Goal: Task Accomplishment & Management: Complete application form

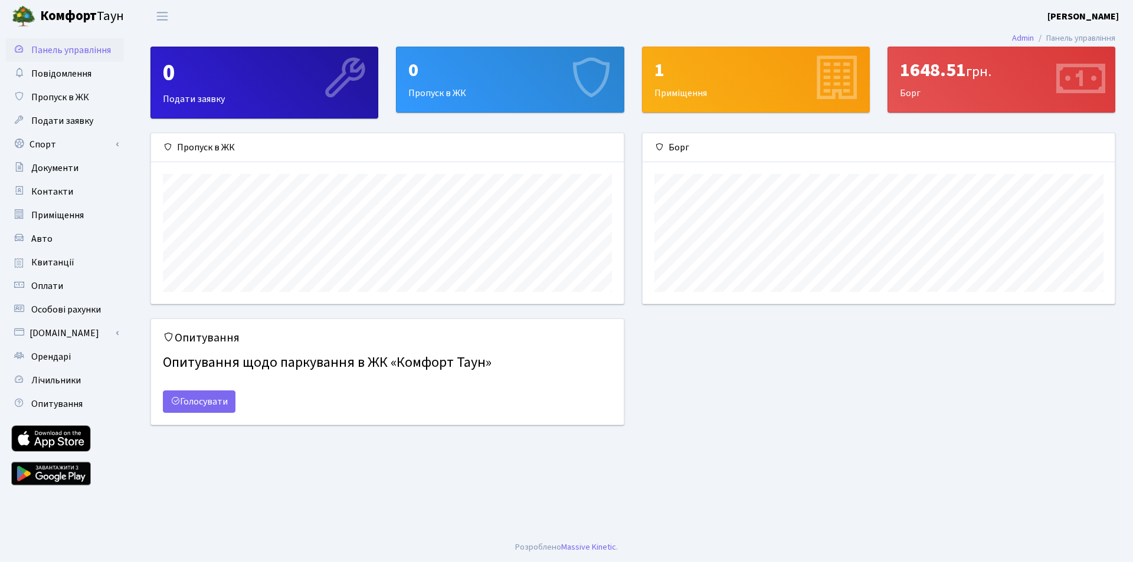
scroll to position [171, 472]
click at [61, 234] on link "Авто" at bounding box center [65, 239] width 118 height 24
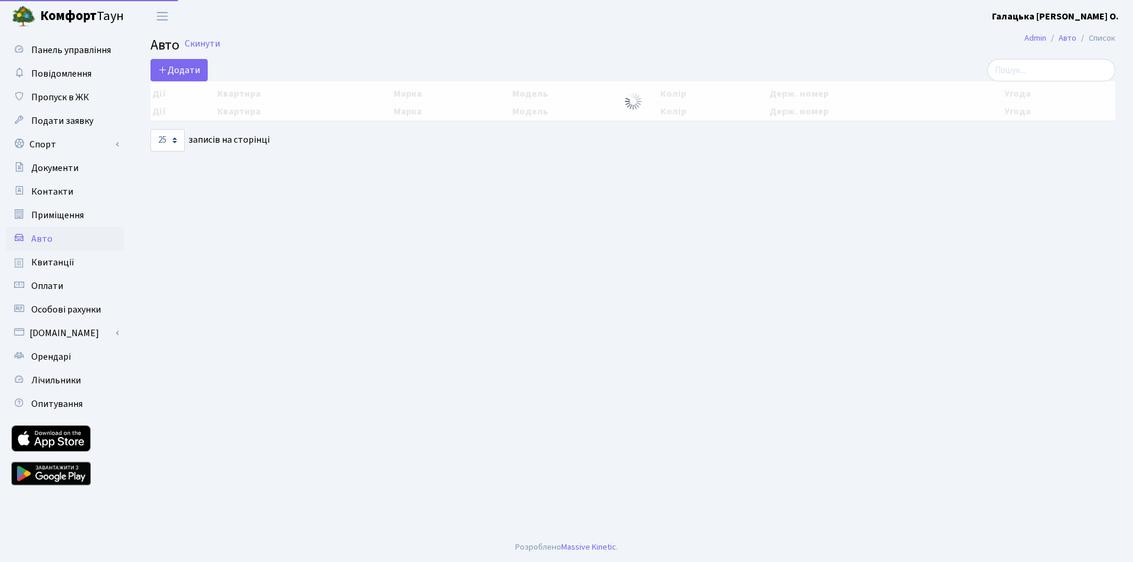
select select "25"
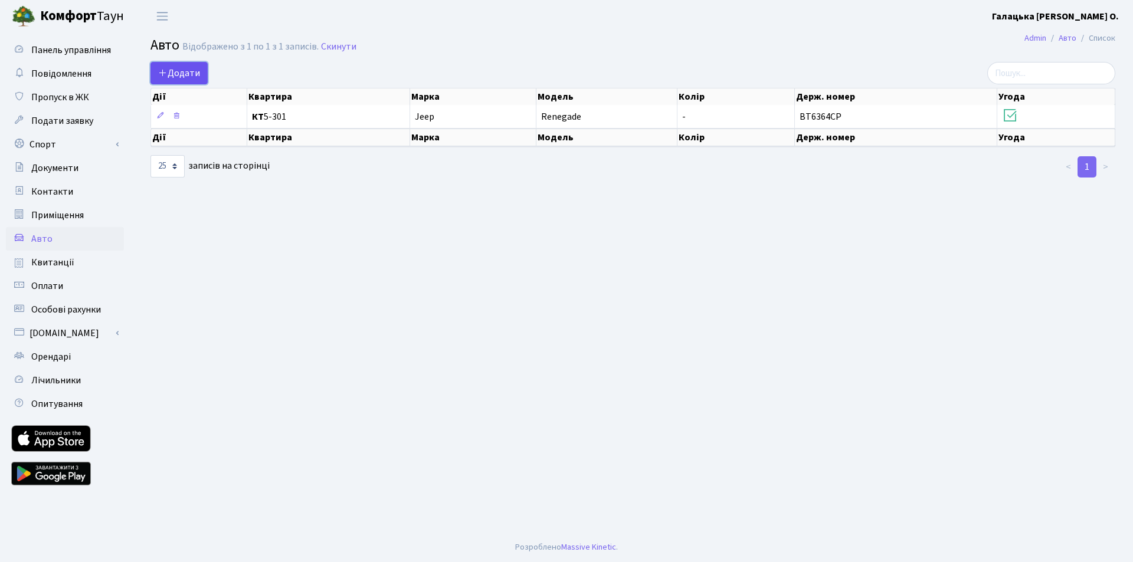
click at [187, 70] on span "Додати" at bounding box center [179, 73] width 42 height 13
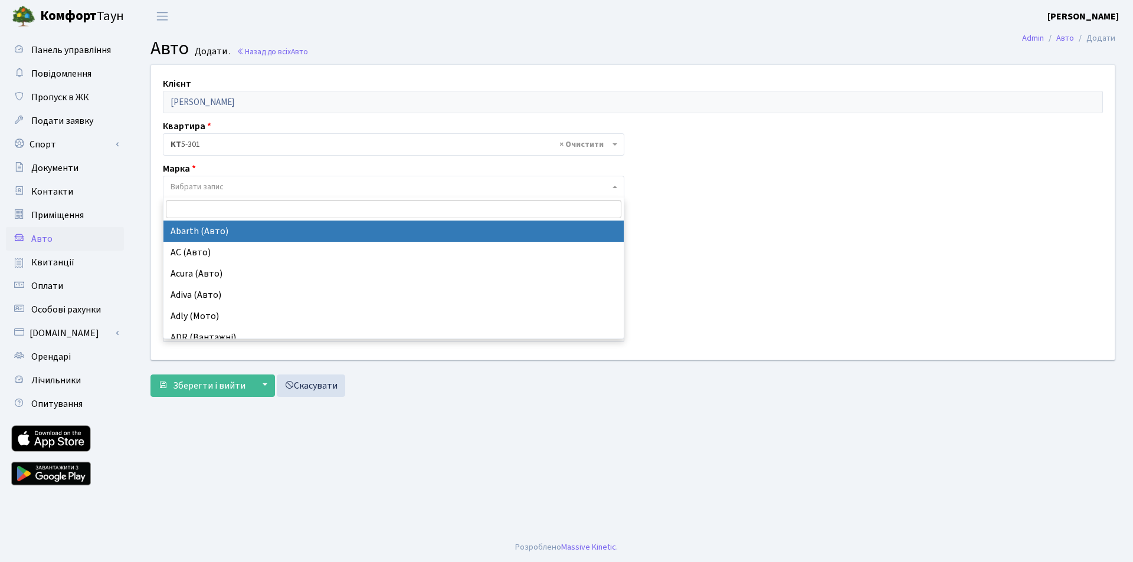
click at [200, 185] on span "Вибрати запис" at bounding box center [197, 187] width 53 height 12
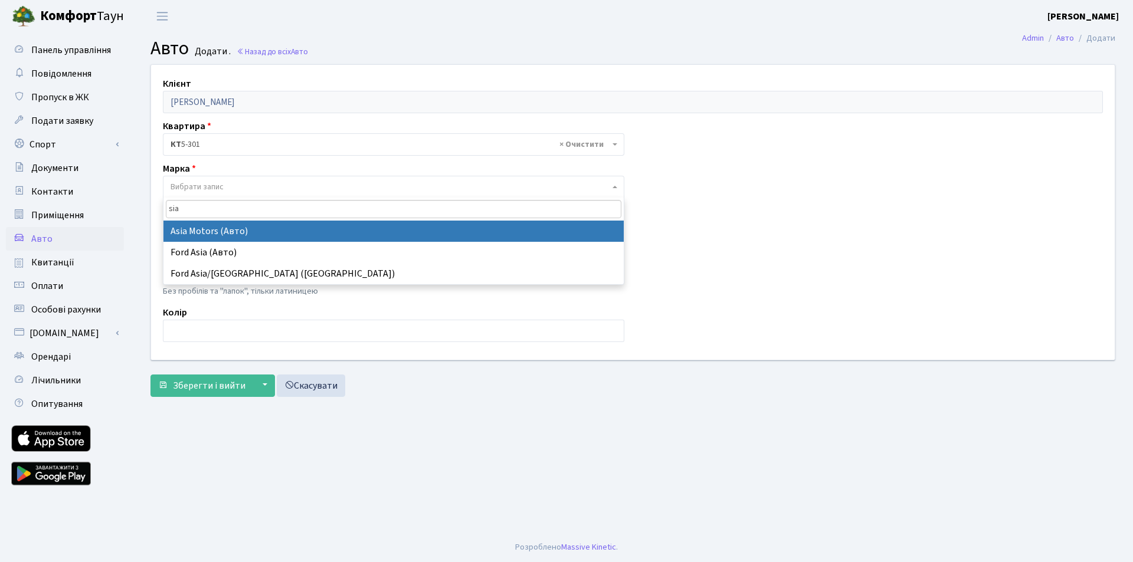
type input "si"
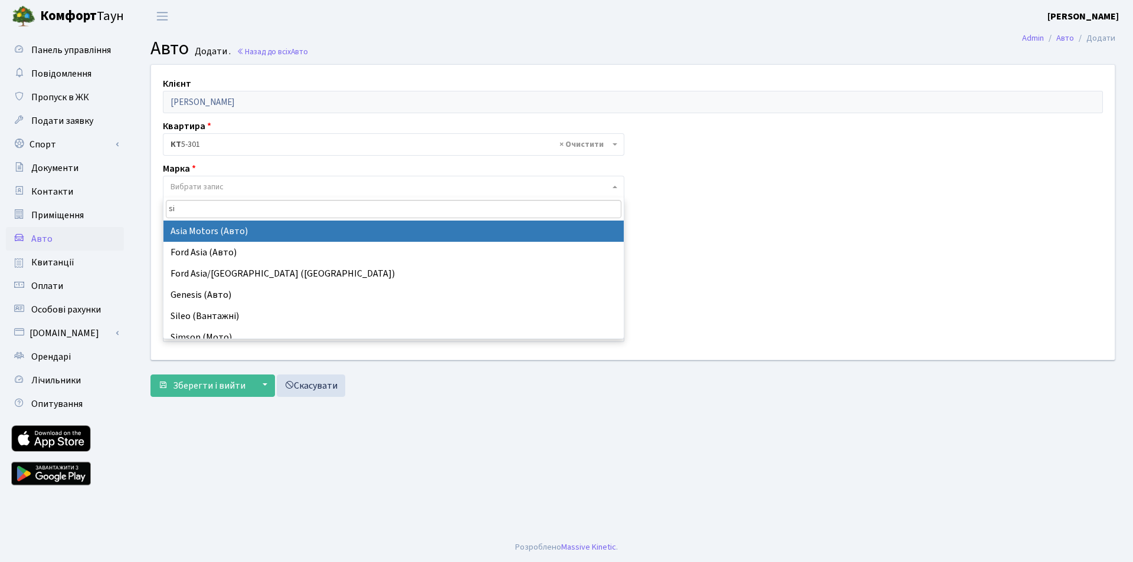
drag, startPoint x: 186, startPoint y: 209, endPoint x: 140, endPoint y: 204, distance: 46.3
click at [126, 200] on body "Комфорт Таун Галацька Н. О. Мій обліковий запис Вийти Панель управління Повідом…" at bounding box center [566, 281] width 1133 height 562
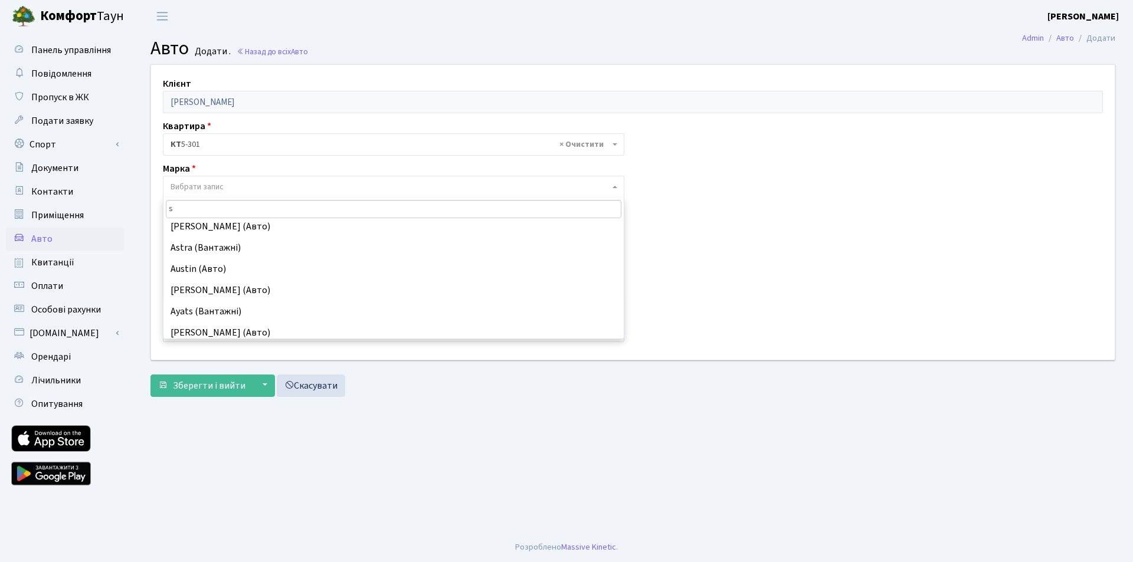
scroll to position [118, 0]
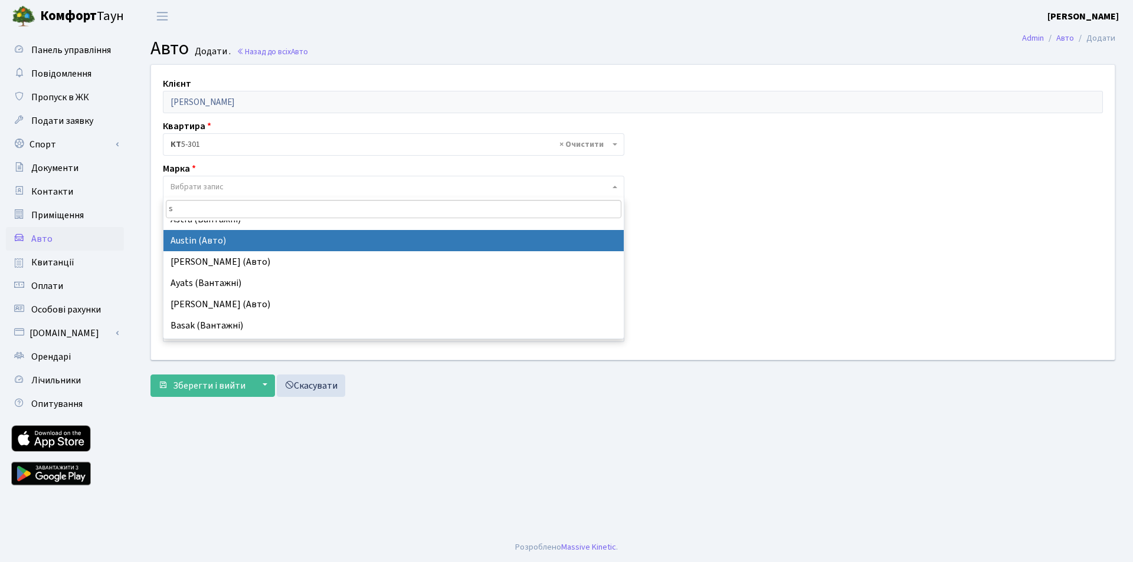
type input "si"
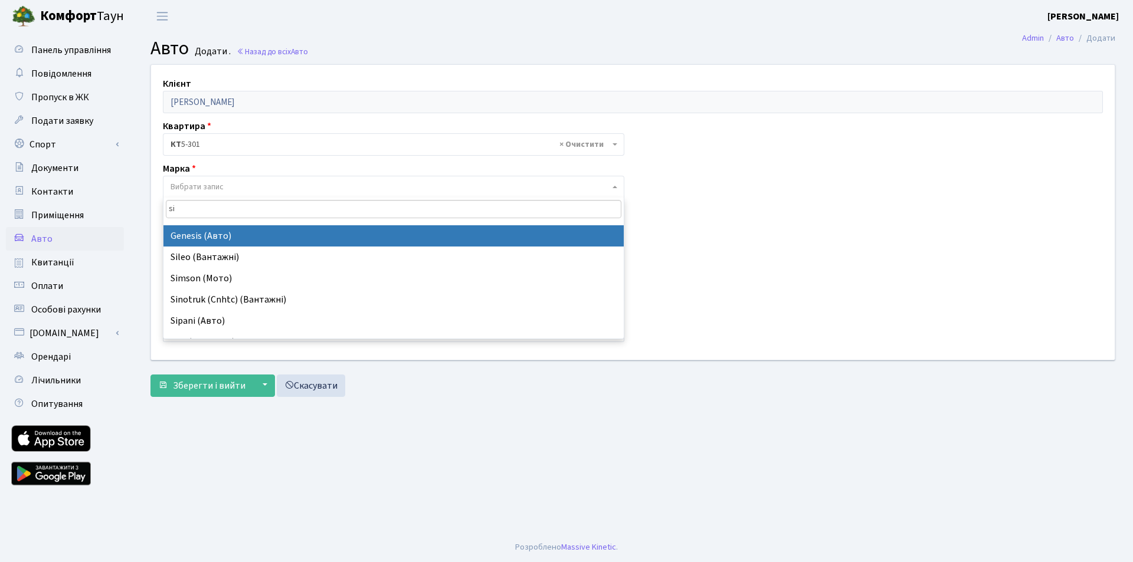
scroll to position [73, 0]
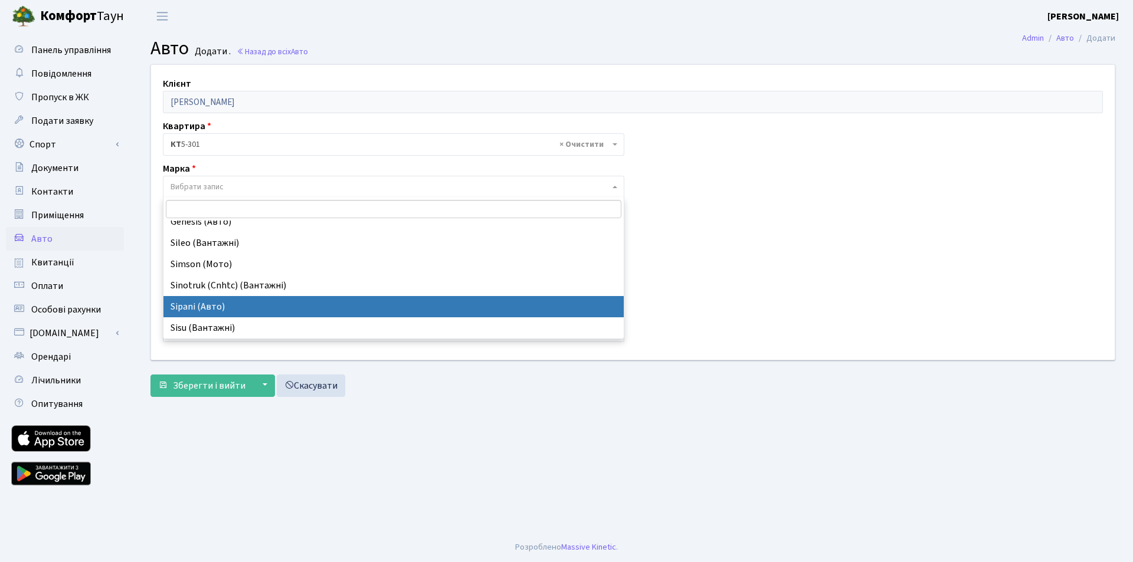
click at [381, 355] on div "Клієнт Галацька Неллі Олександрівна Квартира - <b>КТ</b>&nbsp;&nbsp;&nbsp;&nbsp…" at bounding box center [632, 212] width 981 height 294
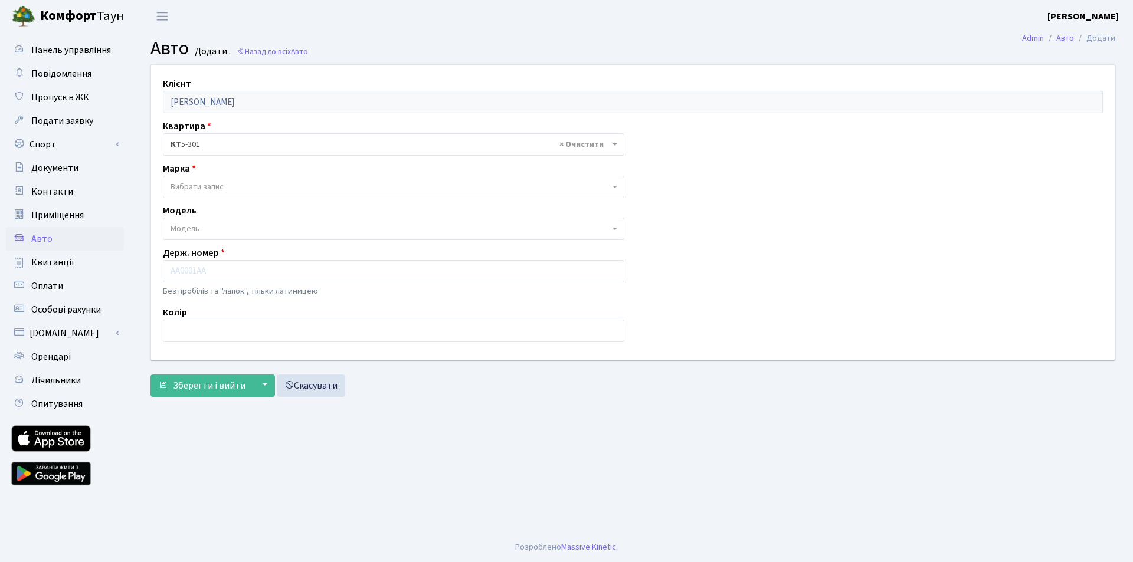
click at [198, 187] on span "Вибрати запис" at bounding box center [197, 187] width 53 height 12
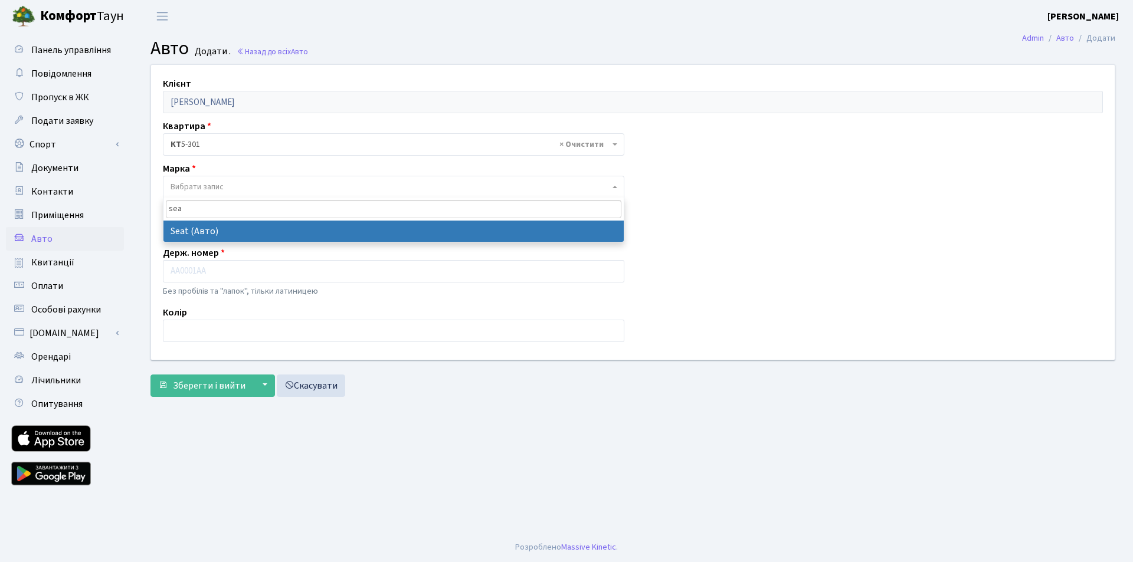
type input "sea"
select select "117"
select select
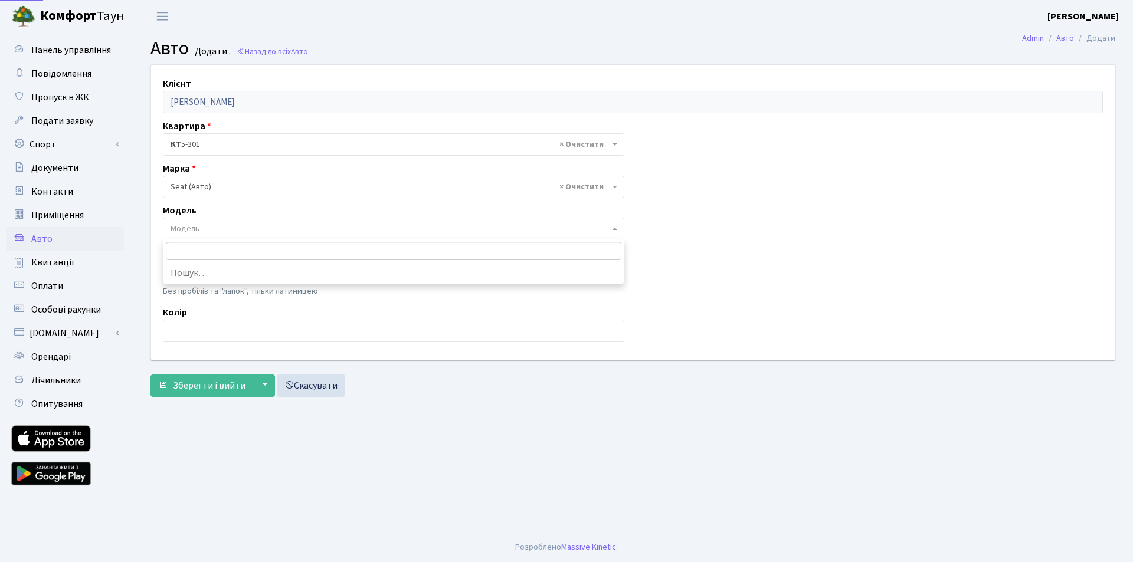
click at [214, 225] on span "Модель" at bounding box center [390, 229] width 439 height 12
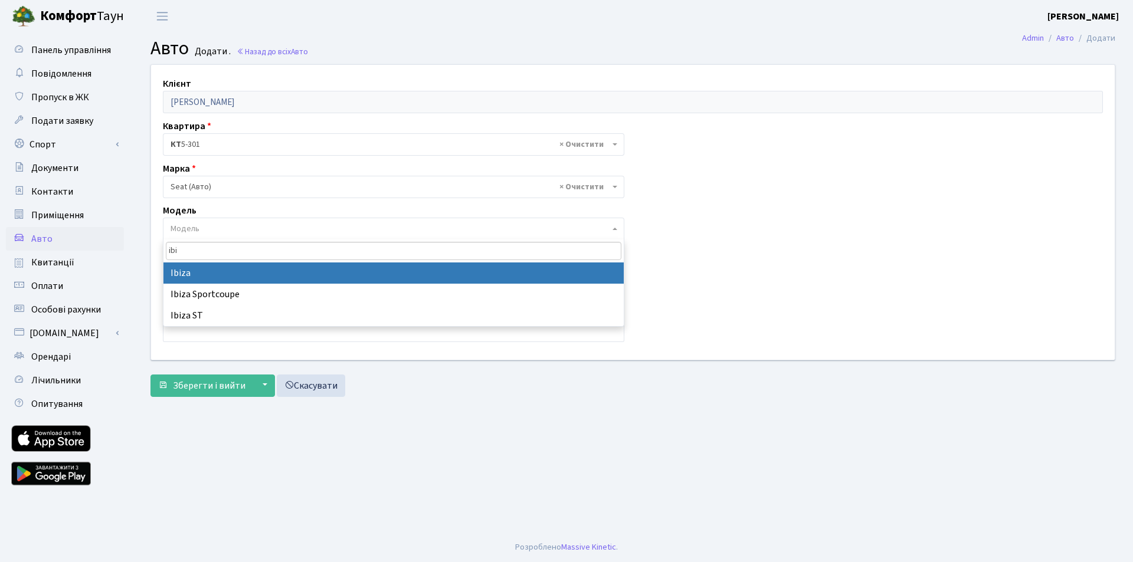
type input "ibi"
select select "2115"
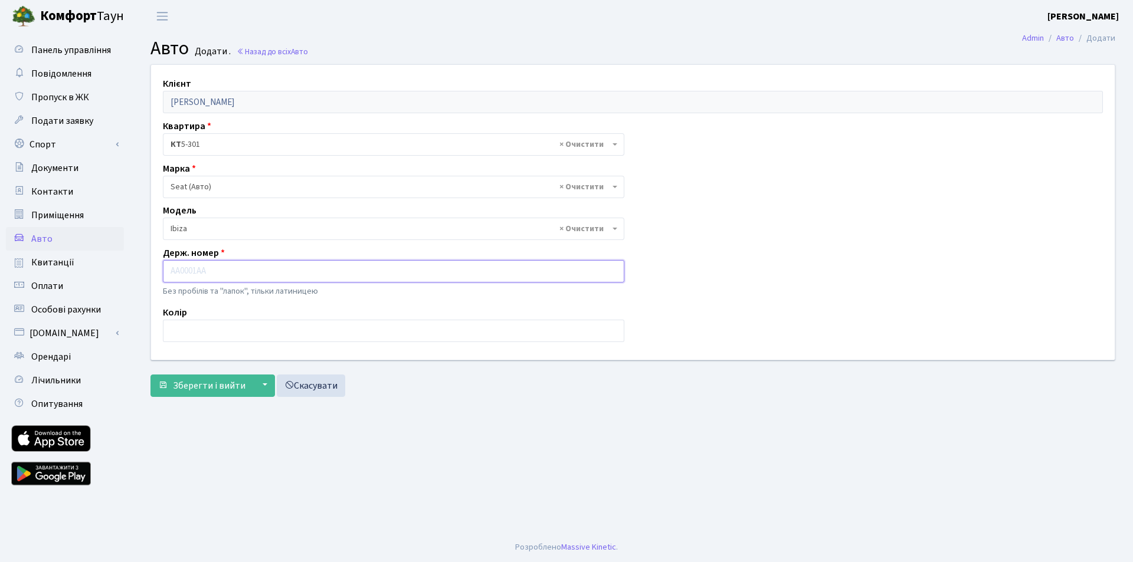
click at [212, 274] on input "text" at bounding box center [393, 271] width 461 height 22
type input "k"
click at [204, 274] on input "KA" at bounding box center [393, 271] width 461 height 22
click at [202, 274] on input "KA" at bounding box center [393, 271] width 461 height 22
click at [202, 287] on p "Без пробілів та "лапок", тільки латиницею" at bounding box center [393, 291] width 461 height 13
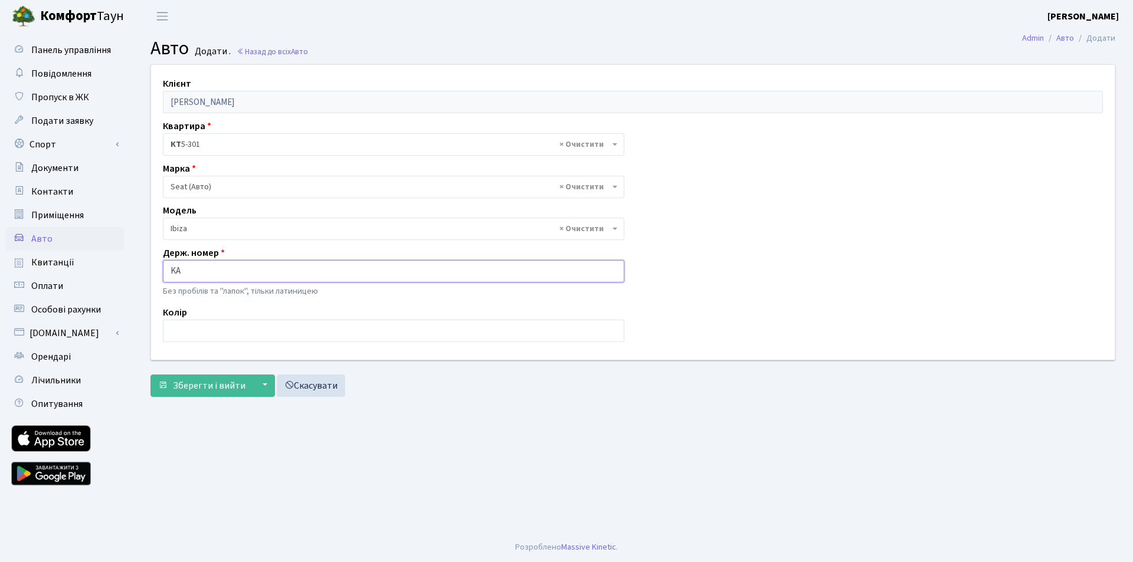
click at [220, 269] on input "KA" at bounding box center [393, 271] width 461 height 22
type input "KA8179BO"
click at [196, 328] on input "text" at bounding box center [393, 331] width 461 height 22
type input "чорний"
click at [261, 386] on button "▼" at bounding box center [264, 386] width 22 height 22
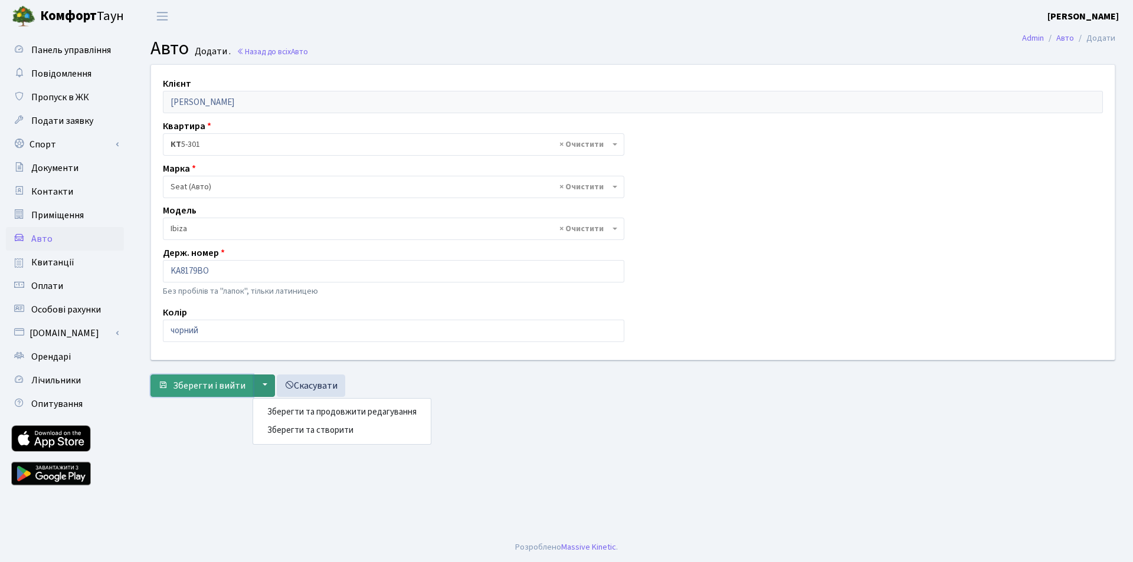
click at [227, 385] on span "Зберегти і вийти" at bounding box center [209, 385] width 73 height 13
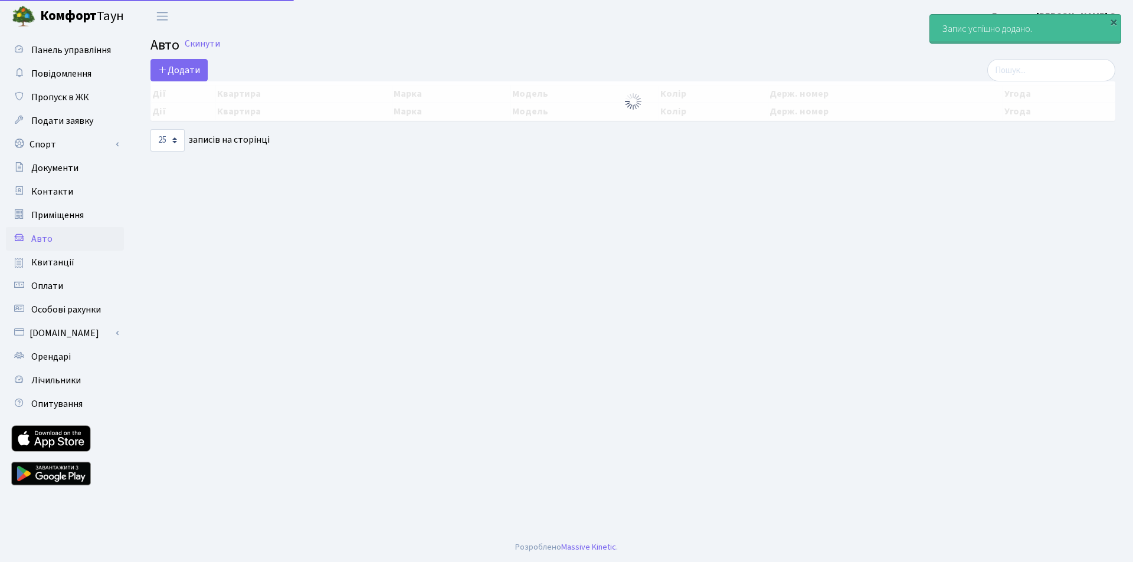
select select "25"
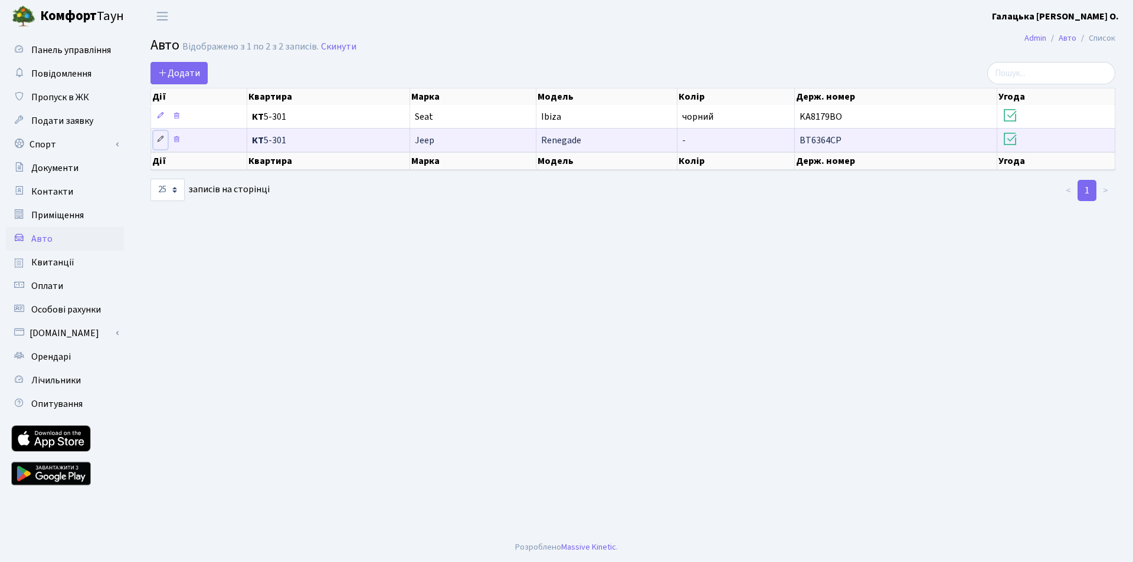
click at [160, 138] on icon at bounding box center [160, 139] width 8 height 8
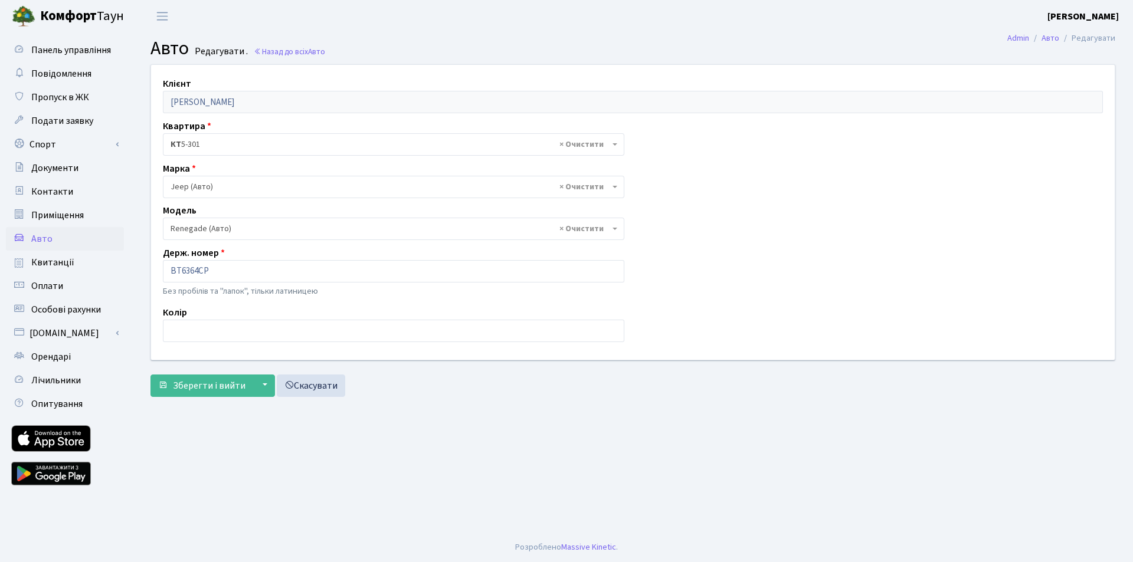
select select "1141"
click at [207, 325] on input "text" at bounding box center [393, 331] width 461 height 22
type input "чорний"
click at [209, 382] on span "Зберегти і вийти" at bounding box center [209, 385] width 73 height 13
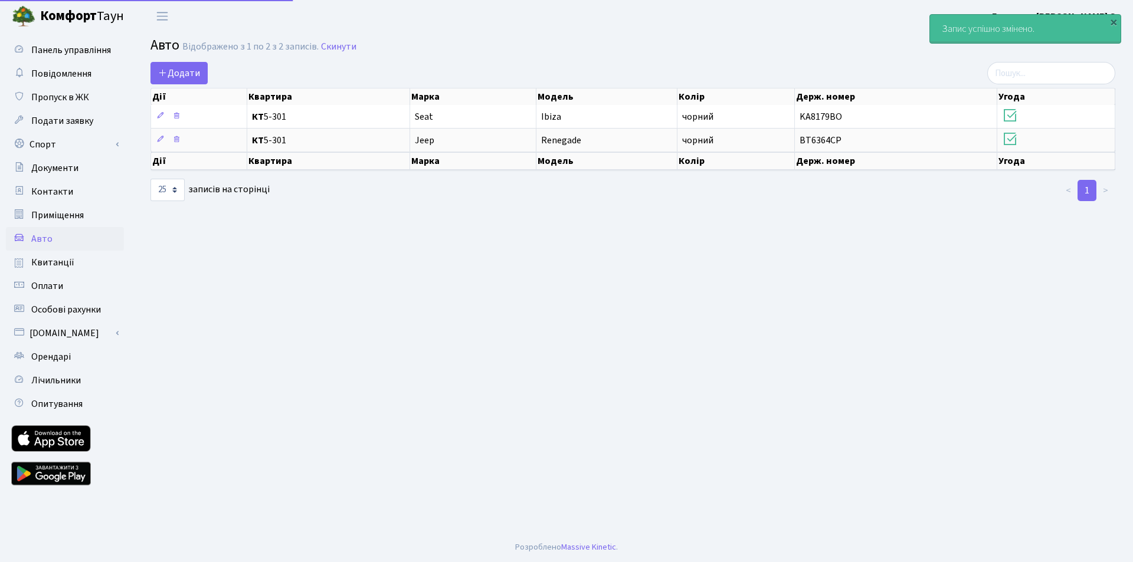
select select "25"
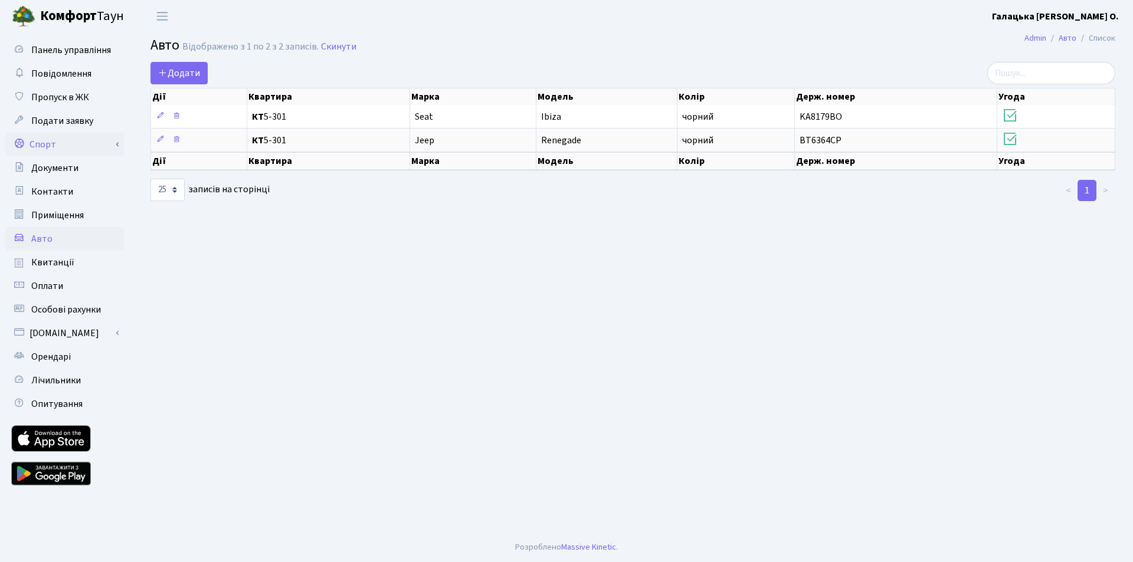
click at [40, 142] on link "Спорт" at bounding box center [65, 145] width 118 height 24
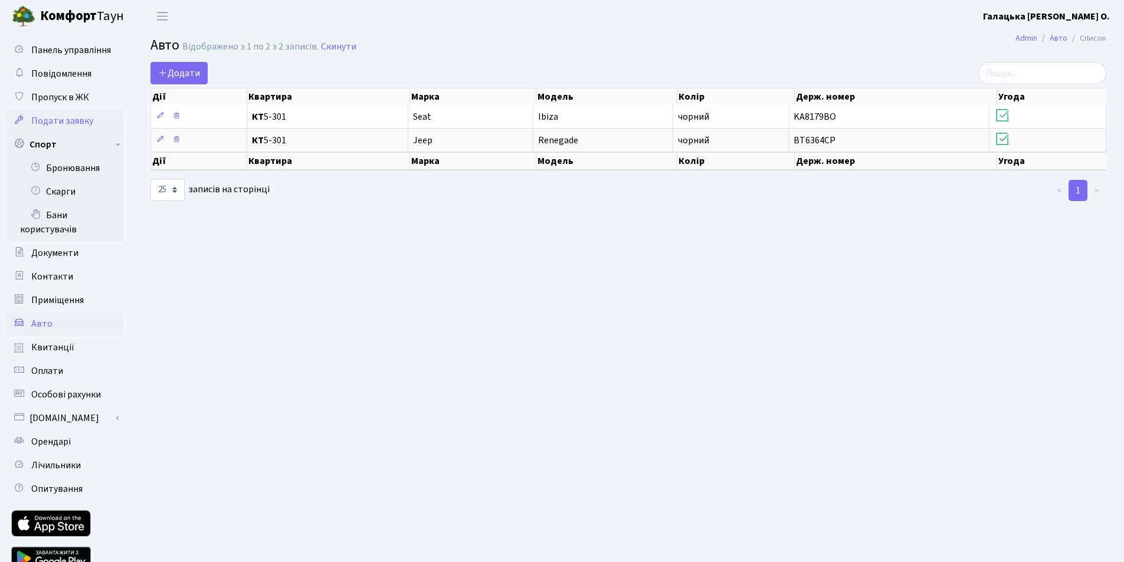
click at [56, 125] on span "Подати заявку" at bounding box center [62, 120] width 62 height 13
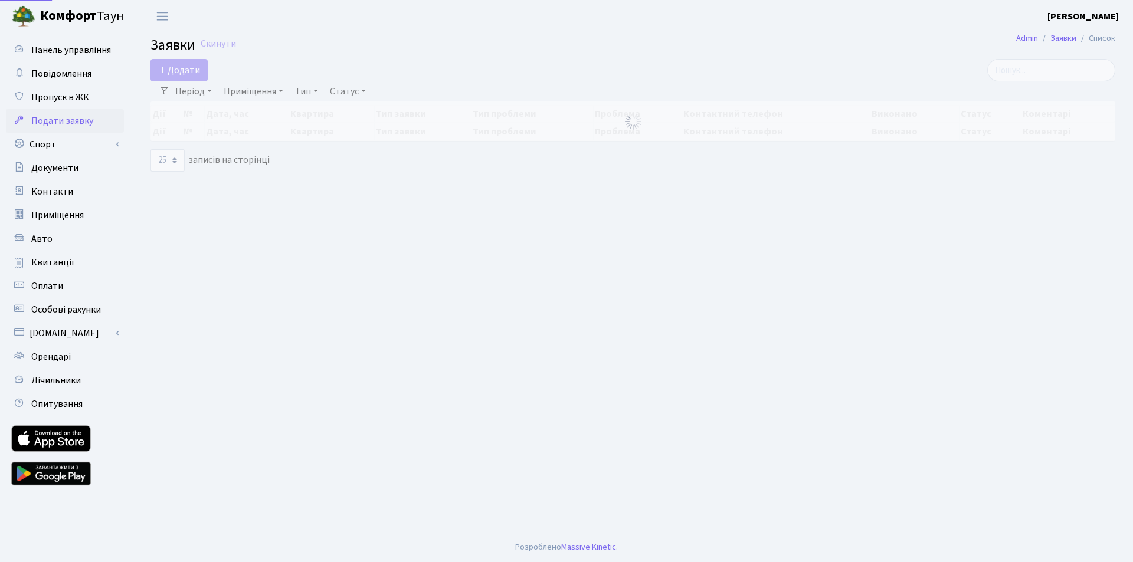
select select "25"
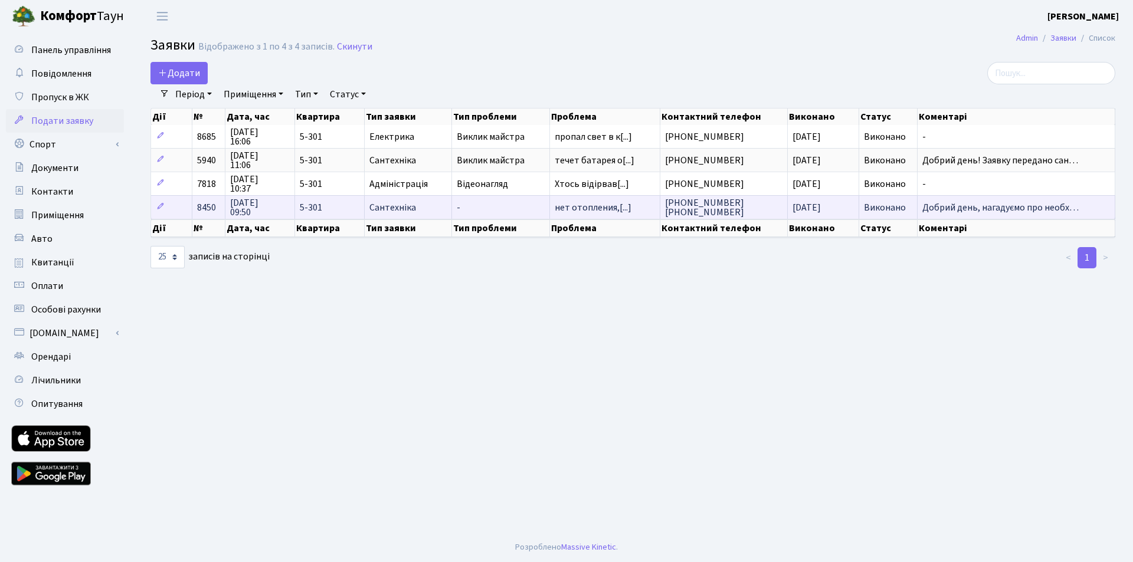
click at [944, 206] on span "Добрий день, нагадуємо про необх…" at bounding box center [1016, 207] width 188 height 9
click at [985, 204] on span "Добрий день, нагадуємо про необх…" at bounding box center [1016, 207] width 188 height 9
click at [245, 207] on span "[DATE] 09:50" at bounding box center [260, 207] width 60 height 19
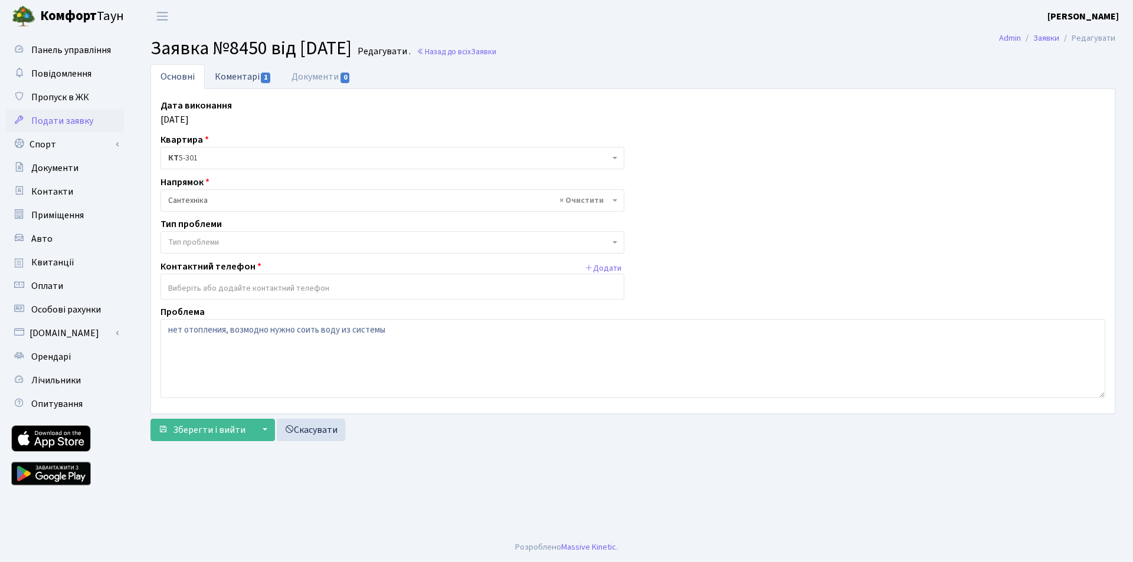
click at [256, 78] on link "Коментарі 1" at bounding box center [243, 76] width 77 height 24
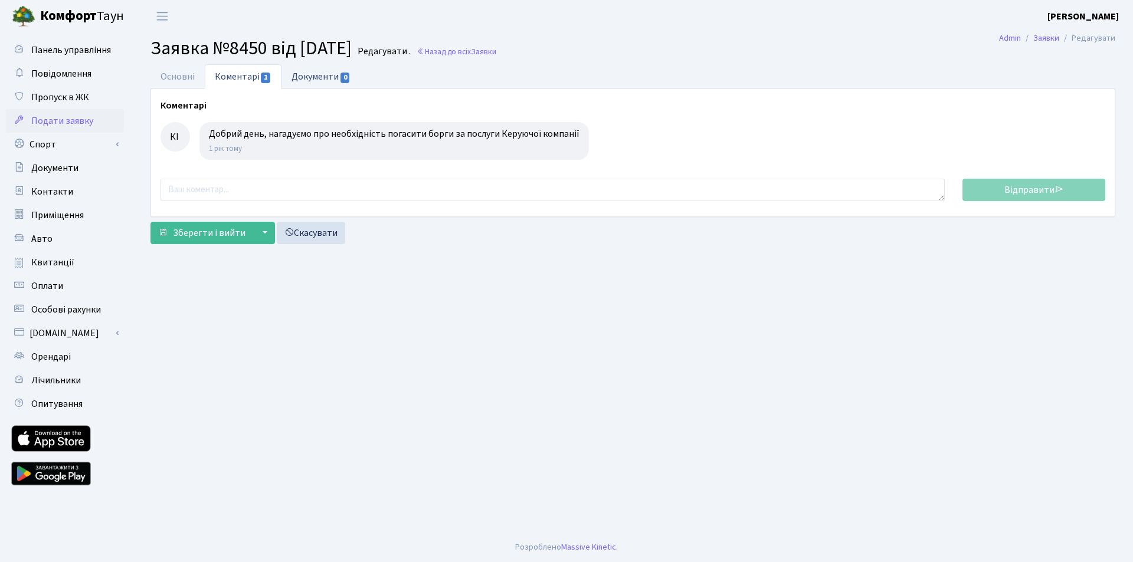
click at [326, 78] on link "Документи 0" at bounding box center [320, 76] width 79 height 24
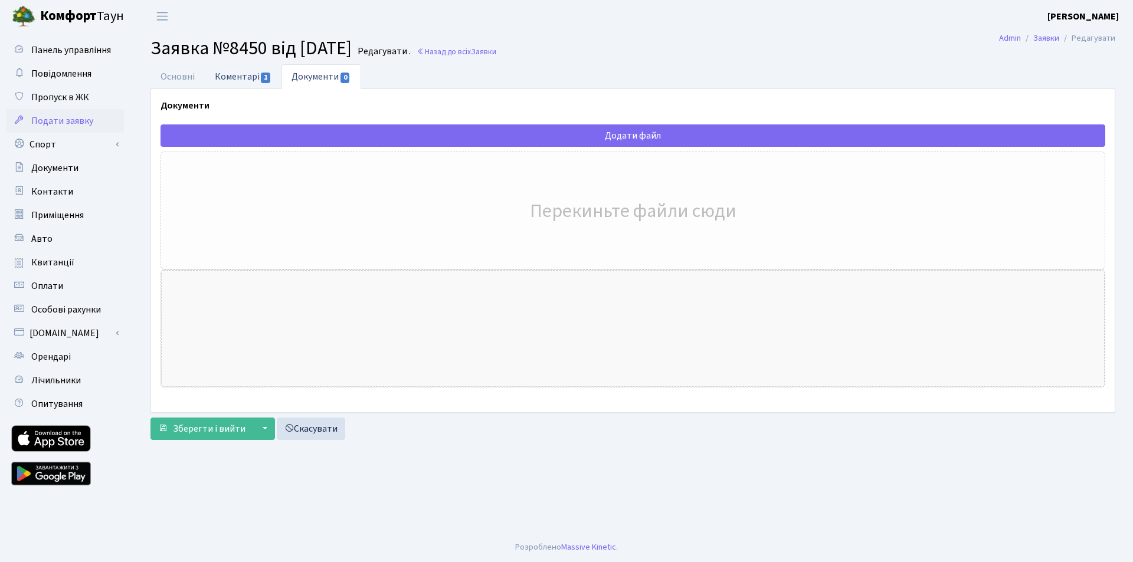
click at [247, 76] on link "Коментарі 1" at bounding box center [243, 76] width 77 height 24
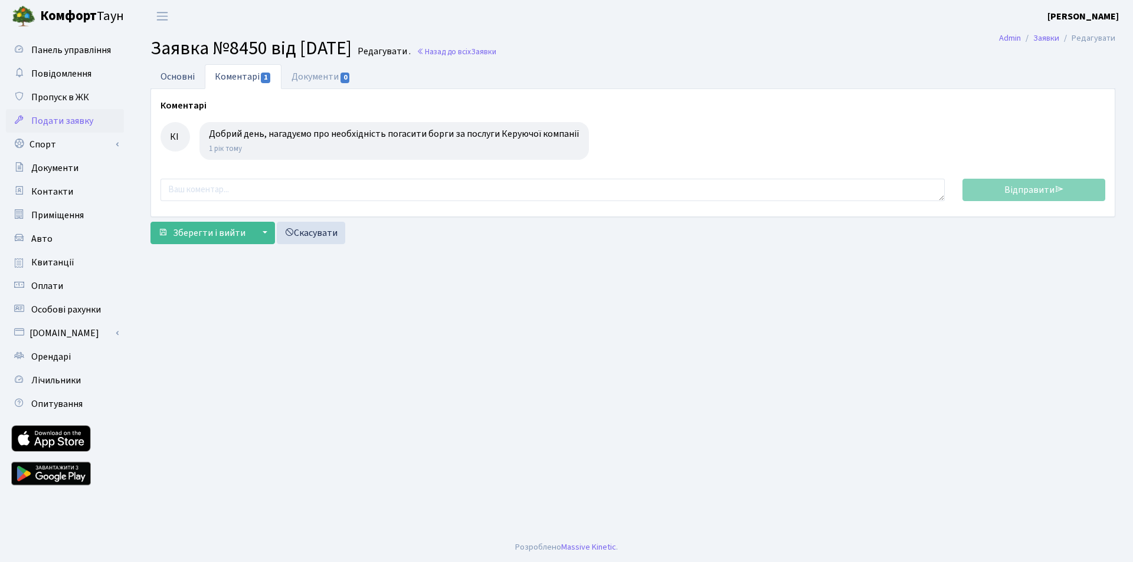
click at [180, 76] on link "Основні" at bounding box center [177, 76] width 54 height 24
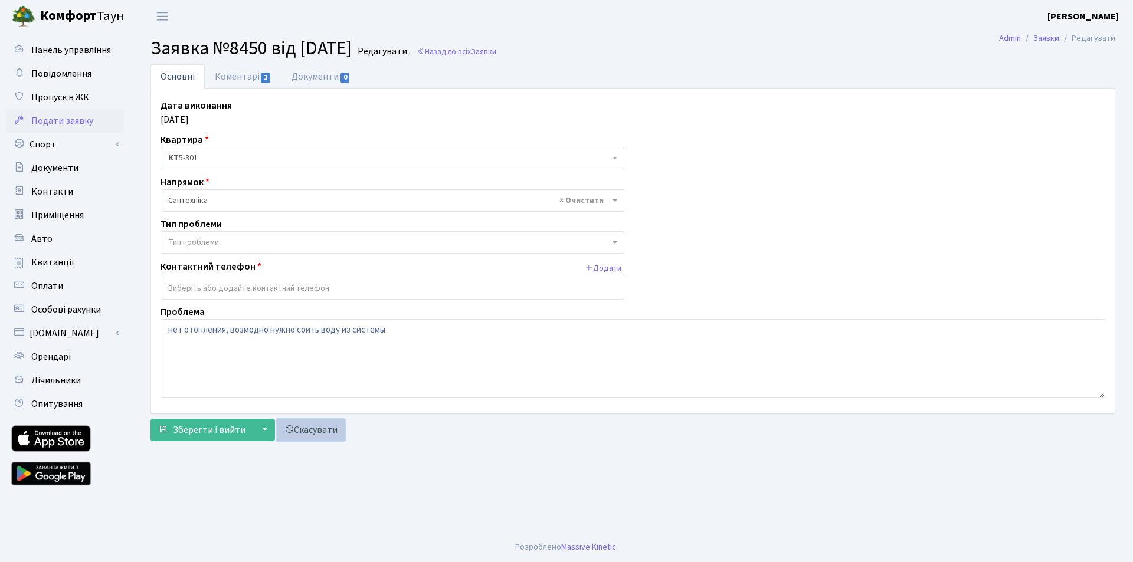
click at [310, 433] on link "Скасувати" at bounding box center [311, 430] width 68 height 22
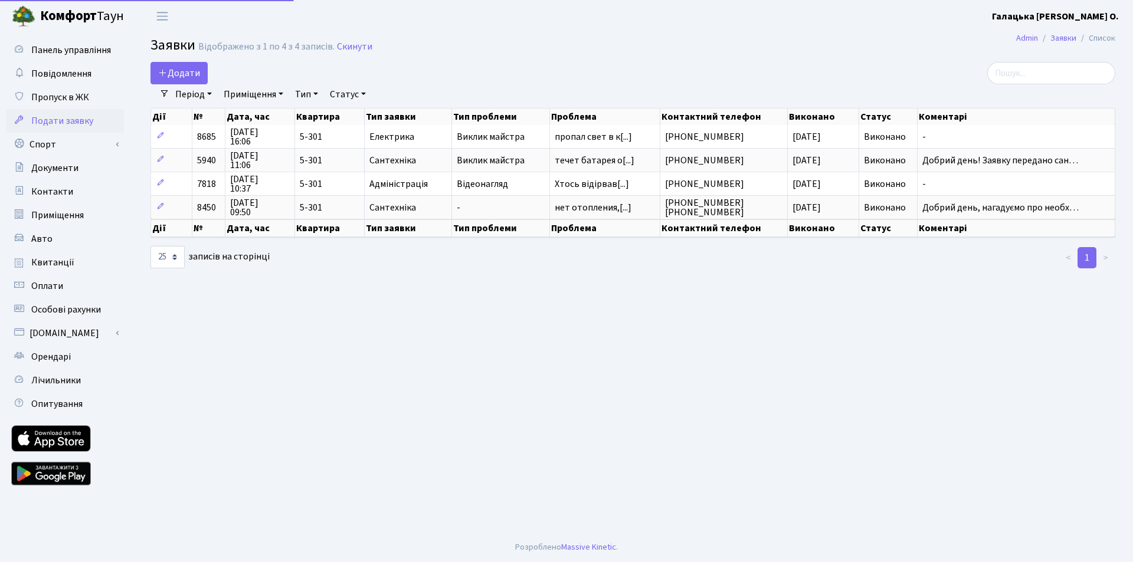
select select "25"
